Goal: Information Seeking & Learning: Learn about a topic

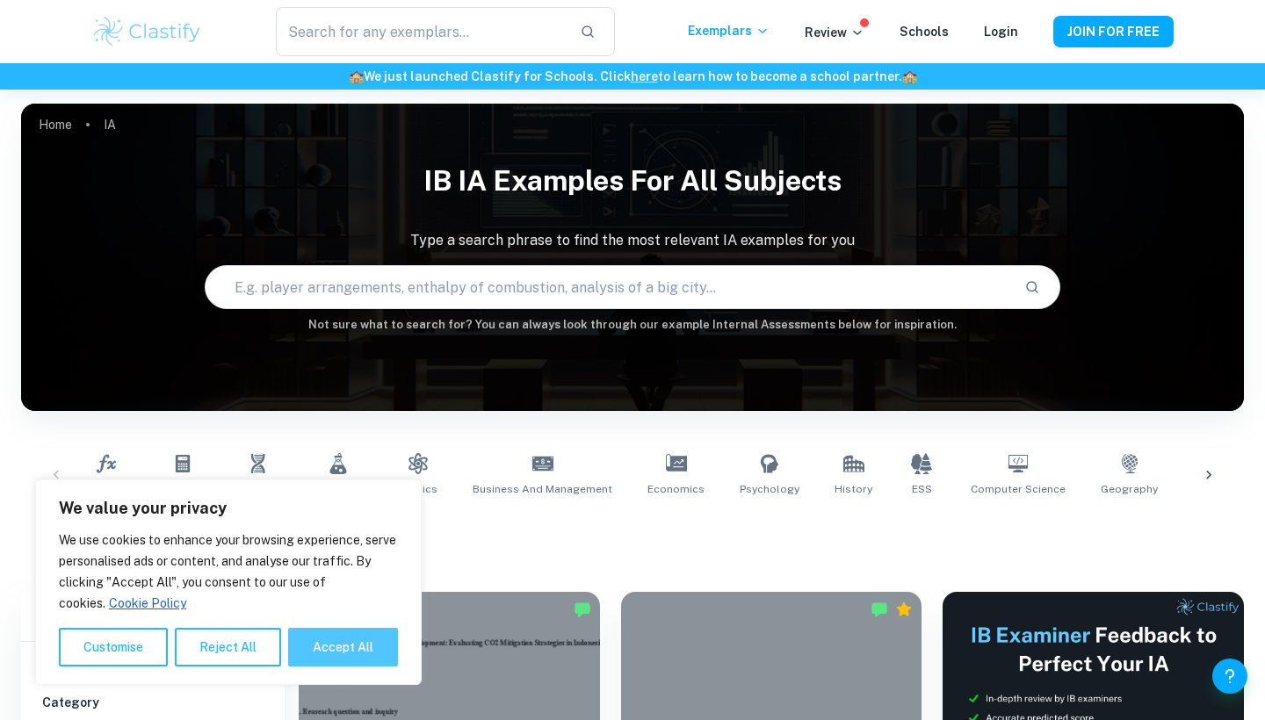
click at [369, 650] on button "Accept All" at bounding box center [343, 647] width 110 height 39
checkbox input "true"
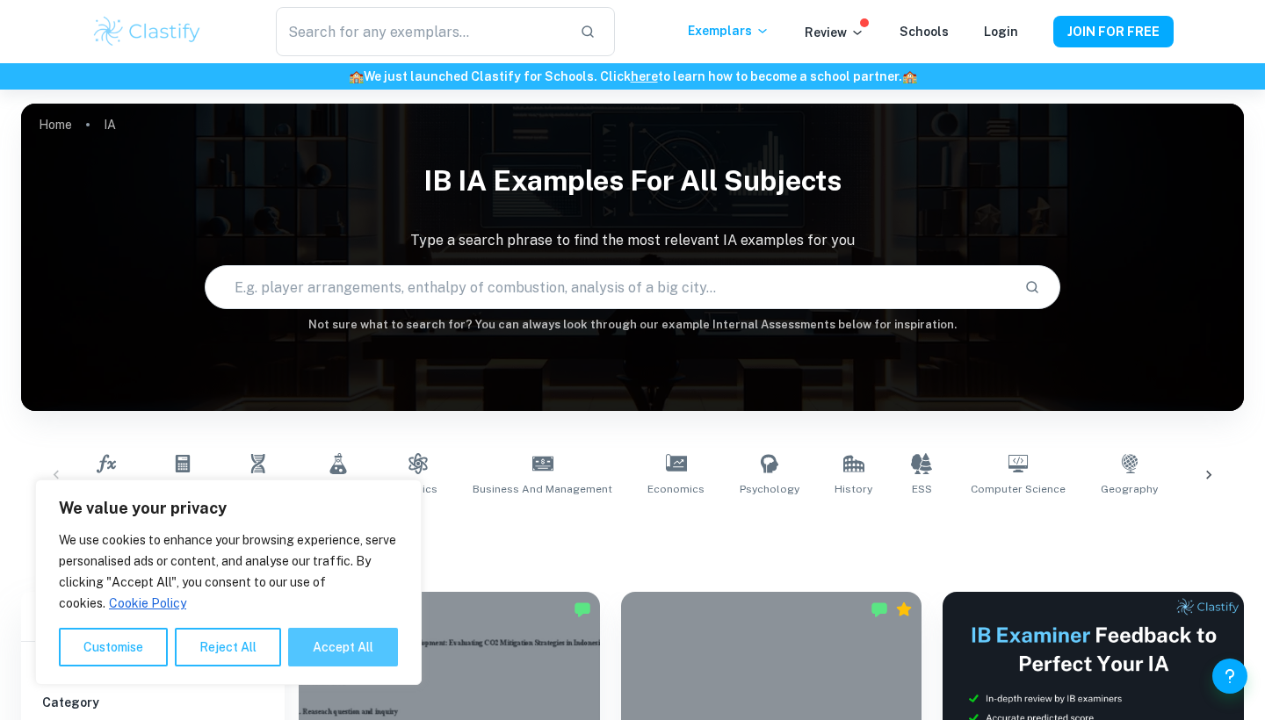
checkbox input "true"
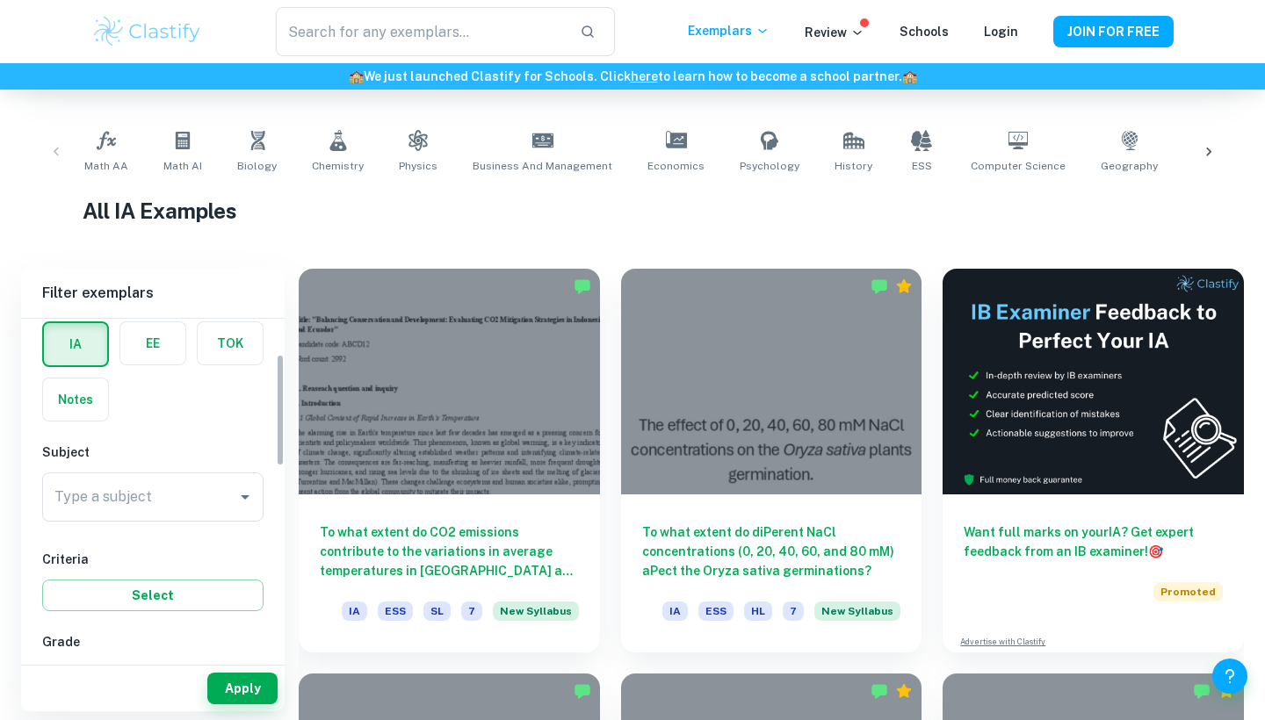
scroll to position [136, 0]
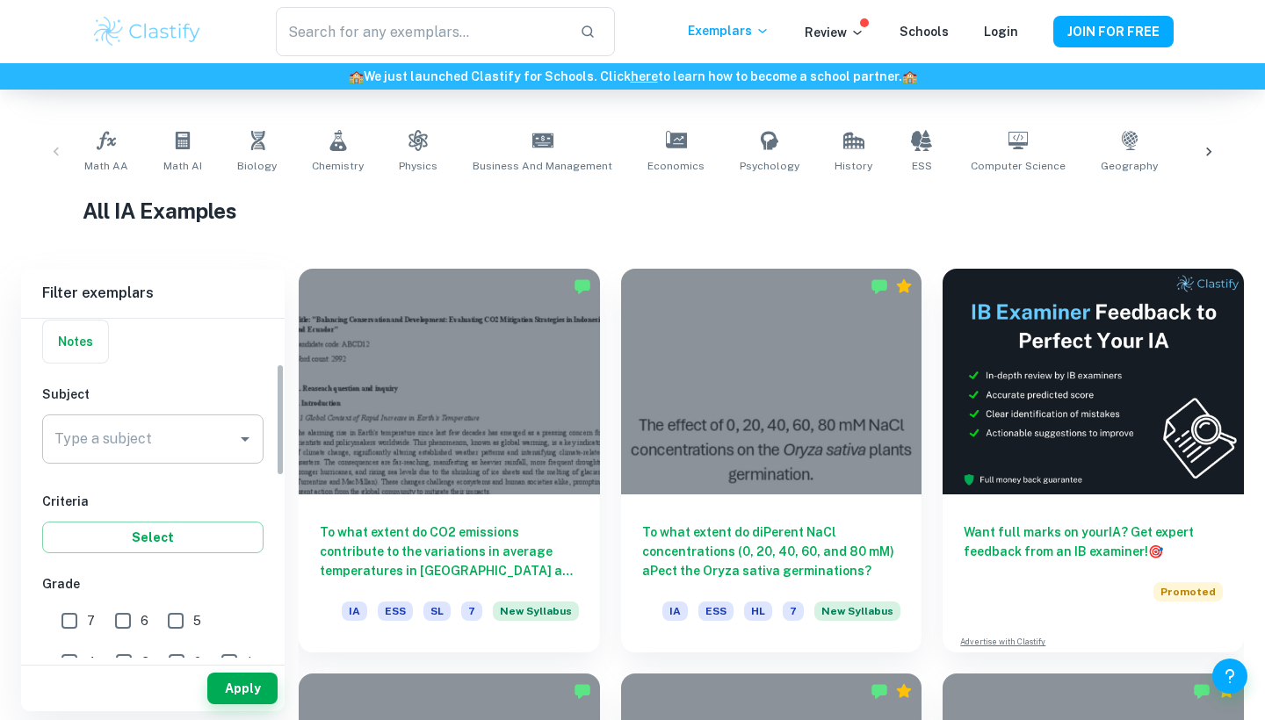
click at [229, 433] on div "Type a subject" at bounding box center [152, 439] width 221 height 49
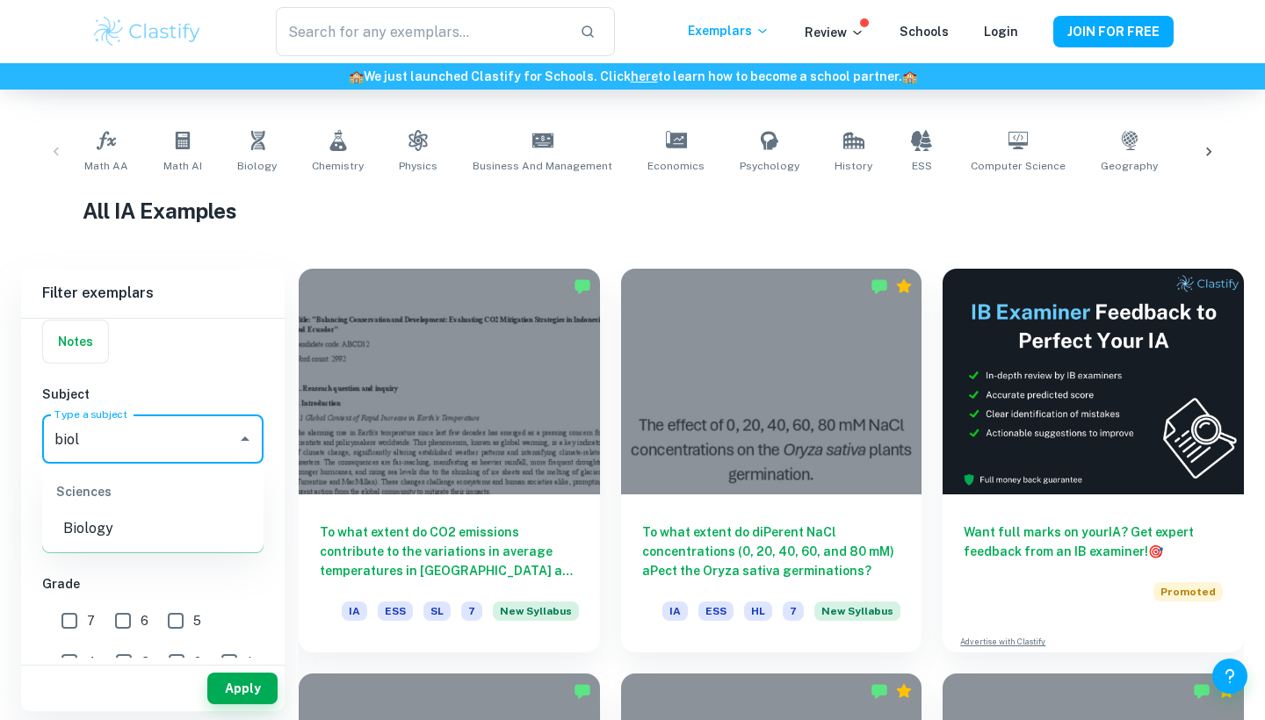
type input "biolo"
click at [126, 535] on li "Biology" at bounding box center [152, 529] width 221 height 32
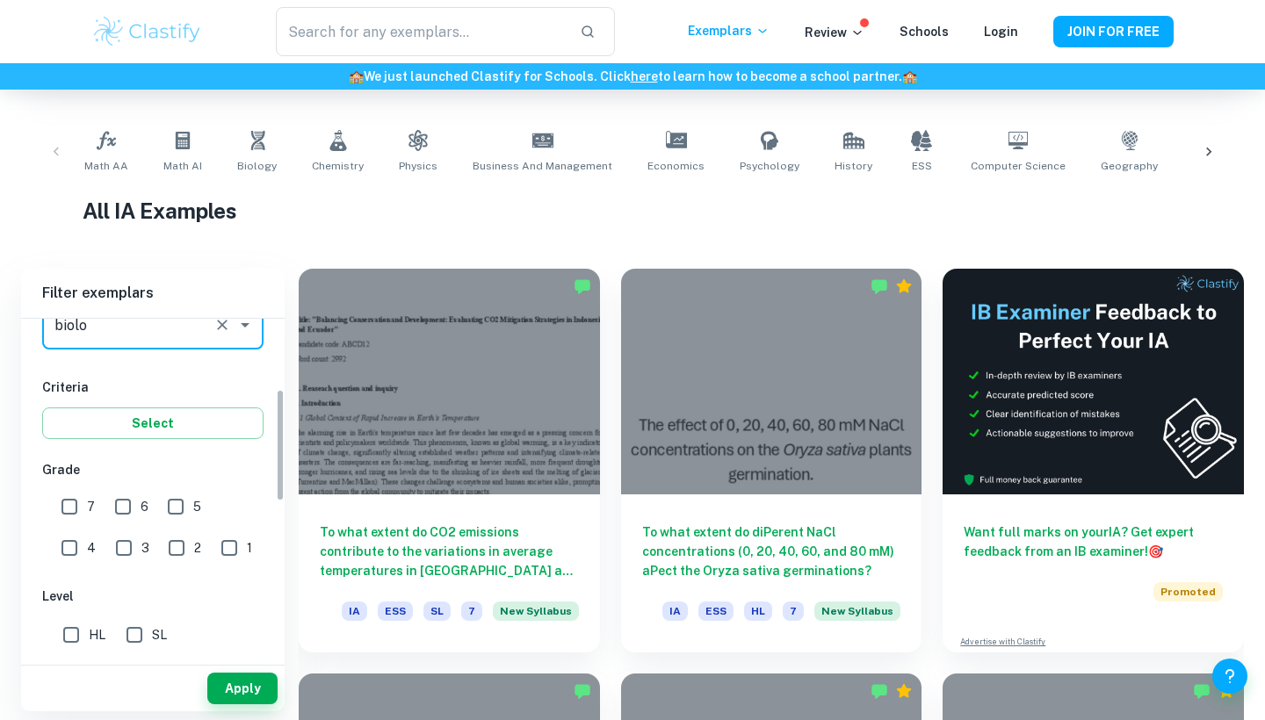
scroll to position [275, 0]
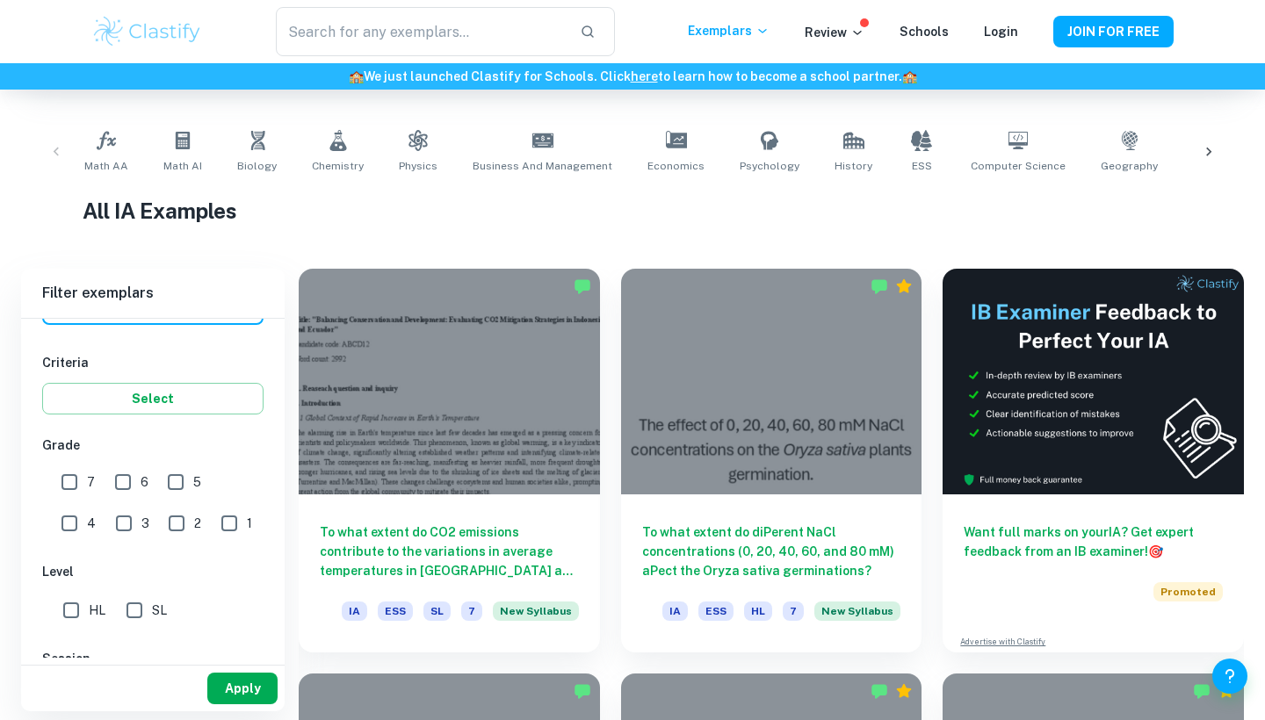
click at [233, 683] on button "Apply" at bounding box center [242, 689] width 70 height 32
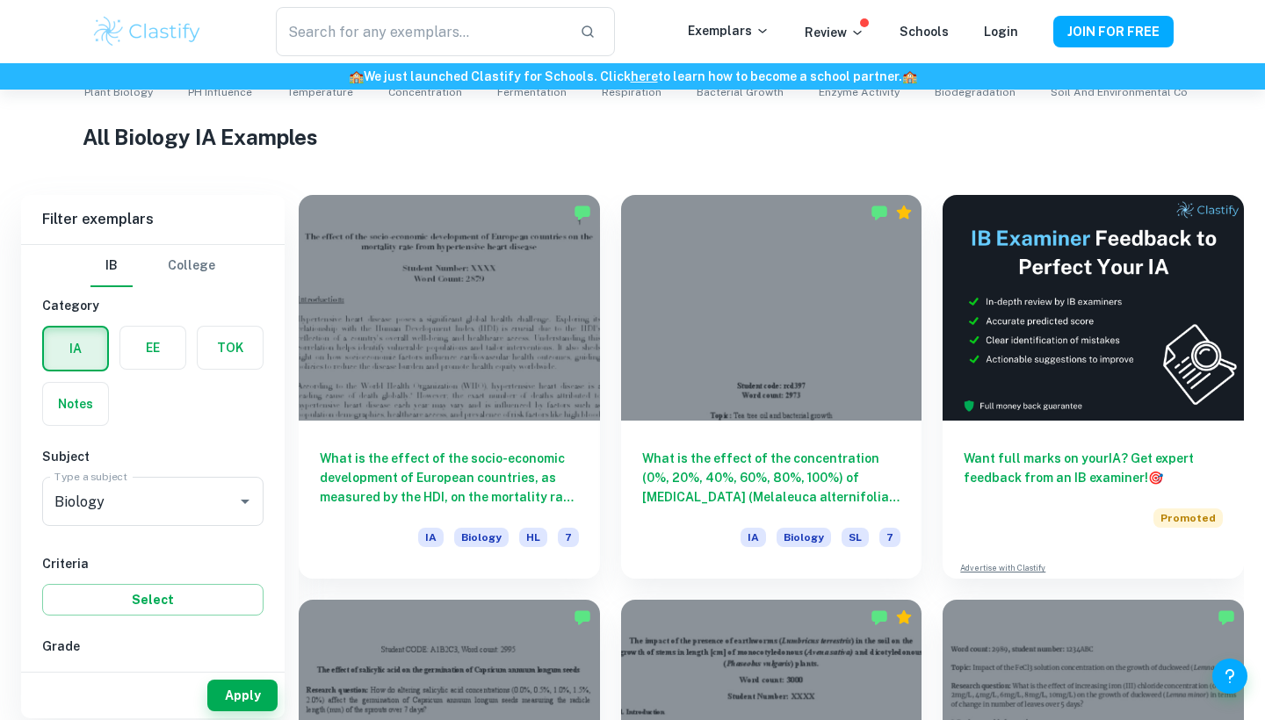
scroll to position [662, 0]
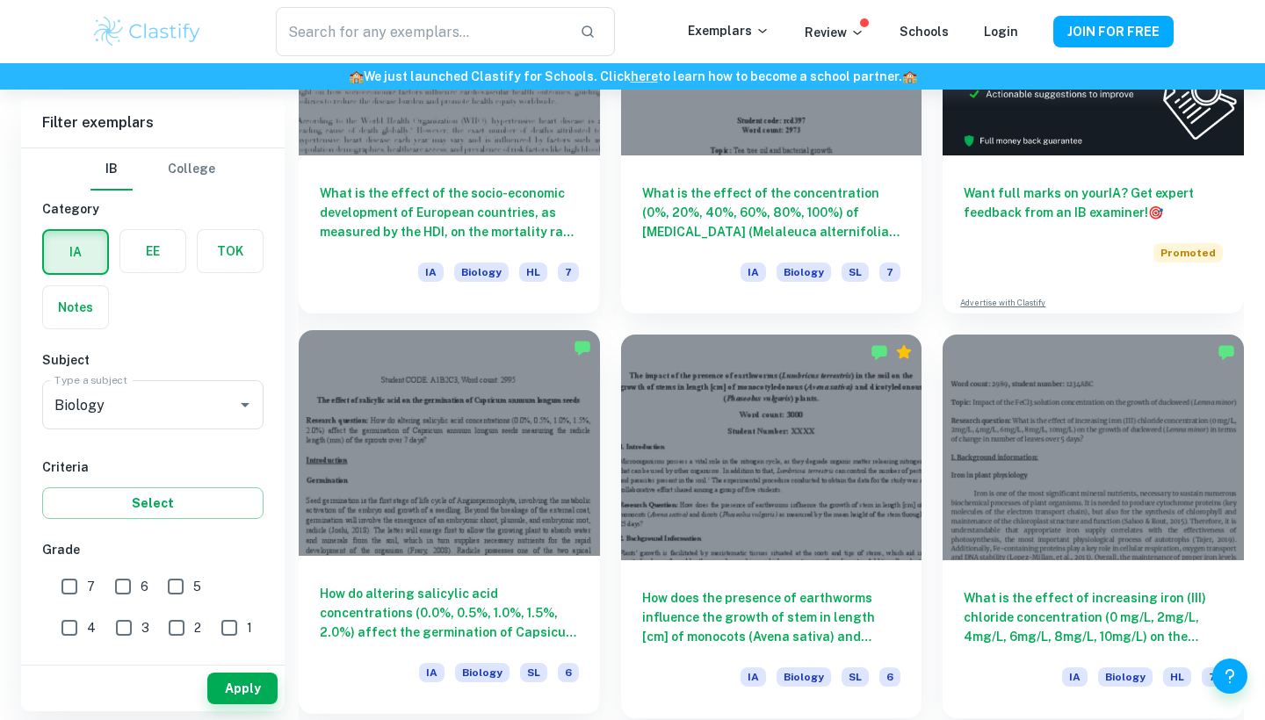
click at [492, 481] on div at bounding box center [449, 443] width 301 height 226
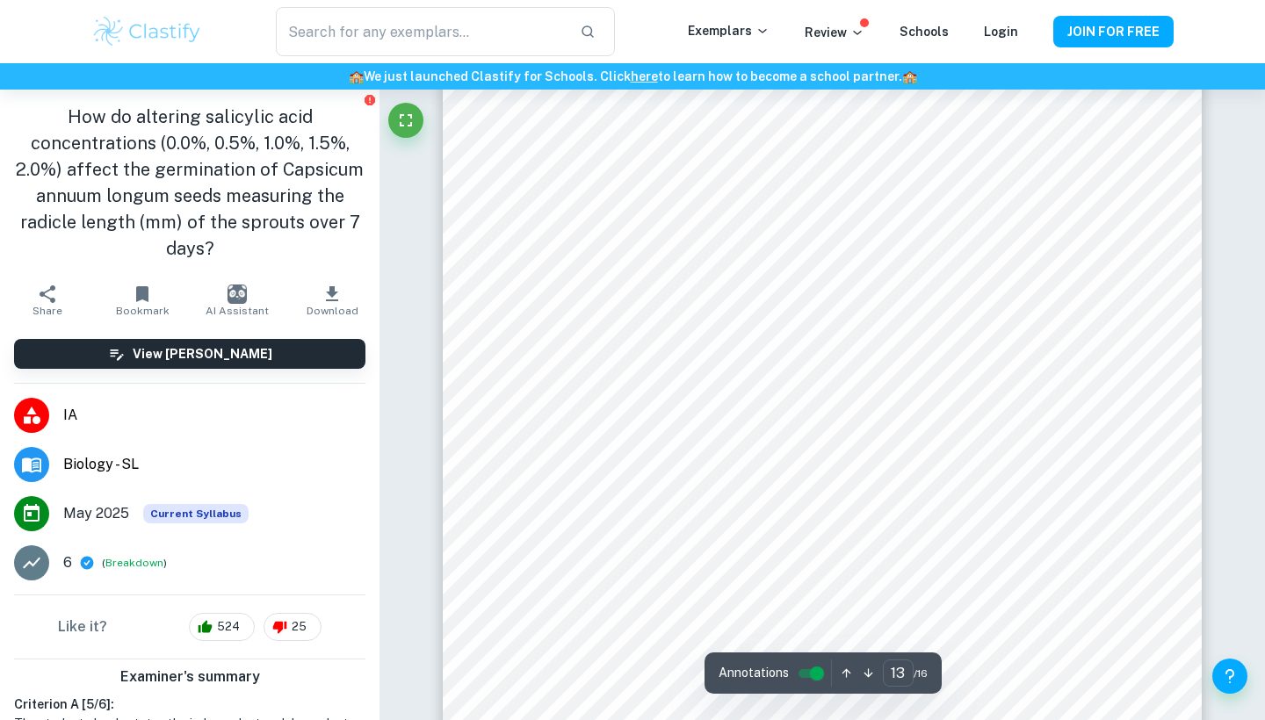
scroll to position [13709, 0]
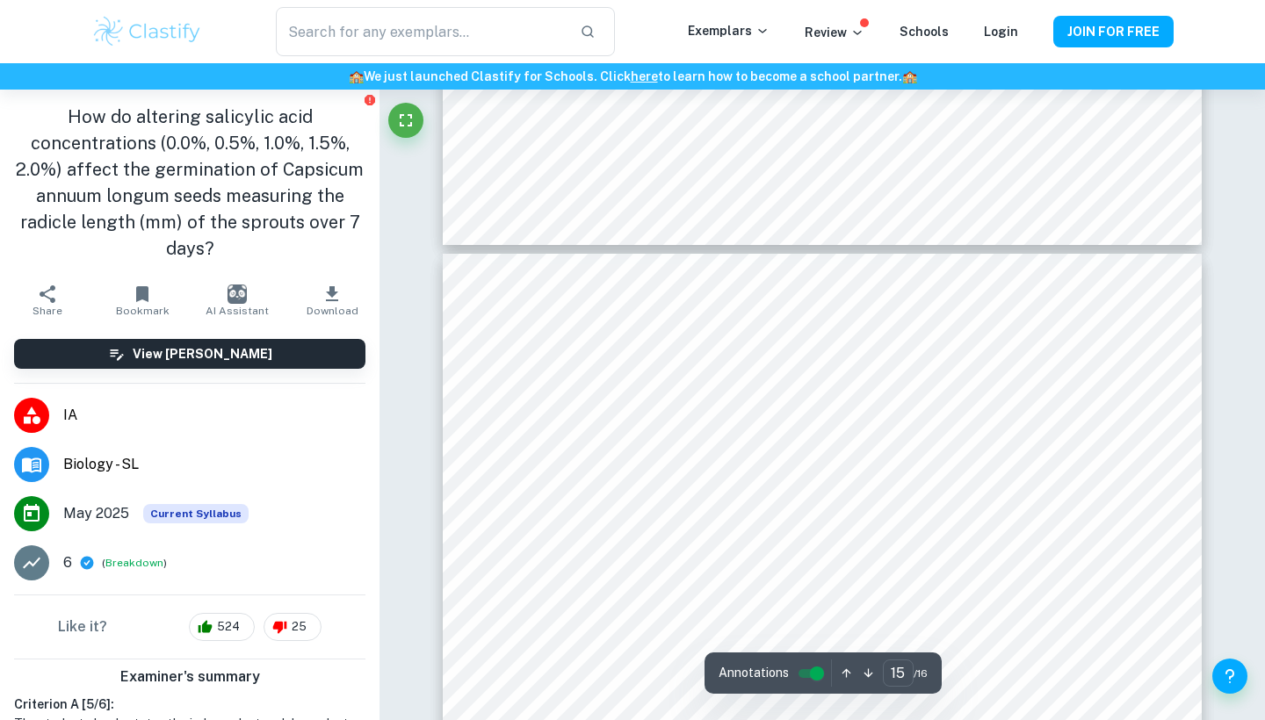
type input "16"
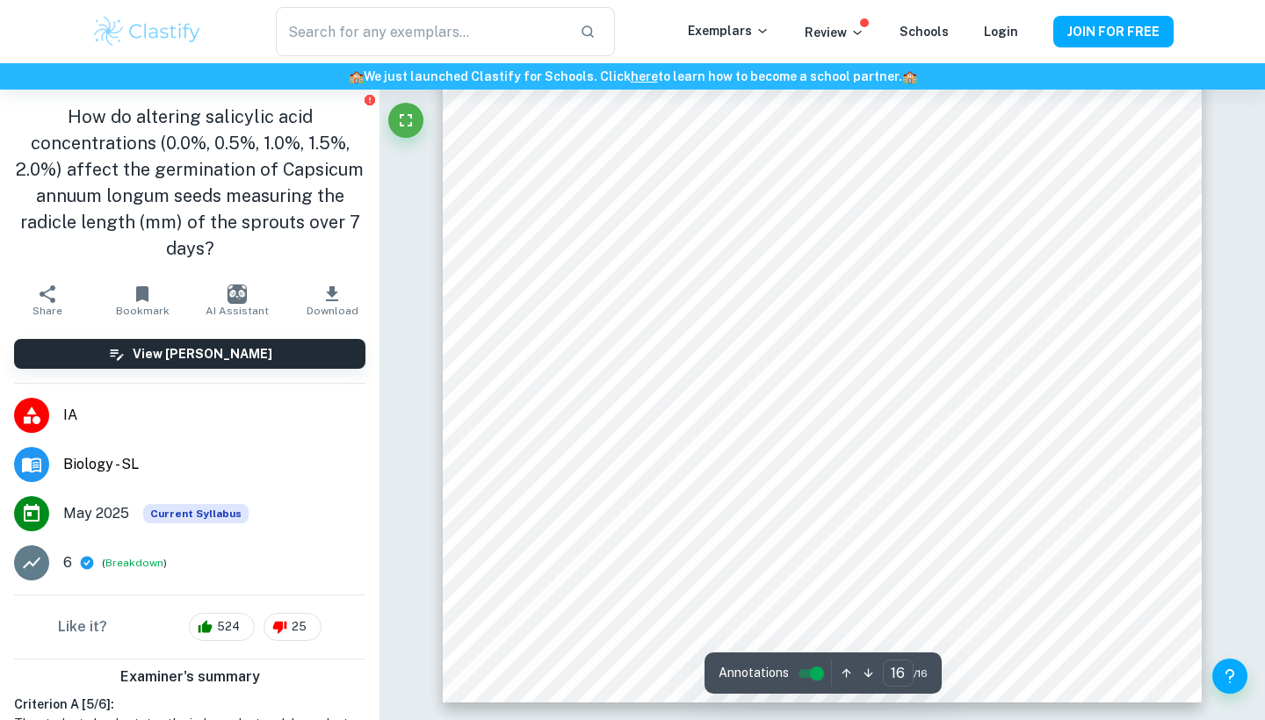
scroll to position [17170, 0]
